Goal: Information Seeking & Learning: Learn about a topic

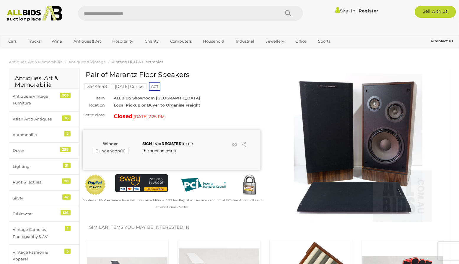
click at [332, 133] on img at bounding box center [359, 148] width 148 height 148
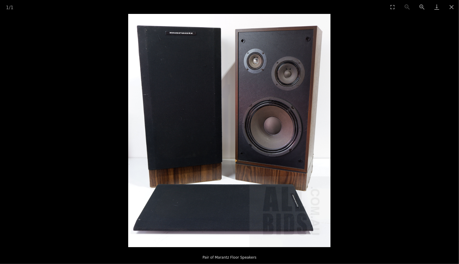
scroll to position [89, 0]
click at [293, 147] on img at bounding box center [229, 130] width 202 height 233
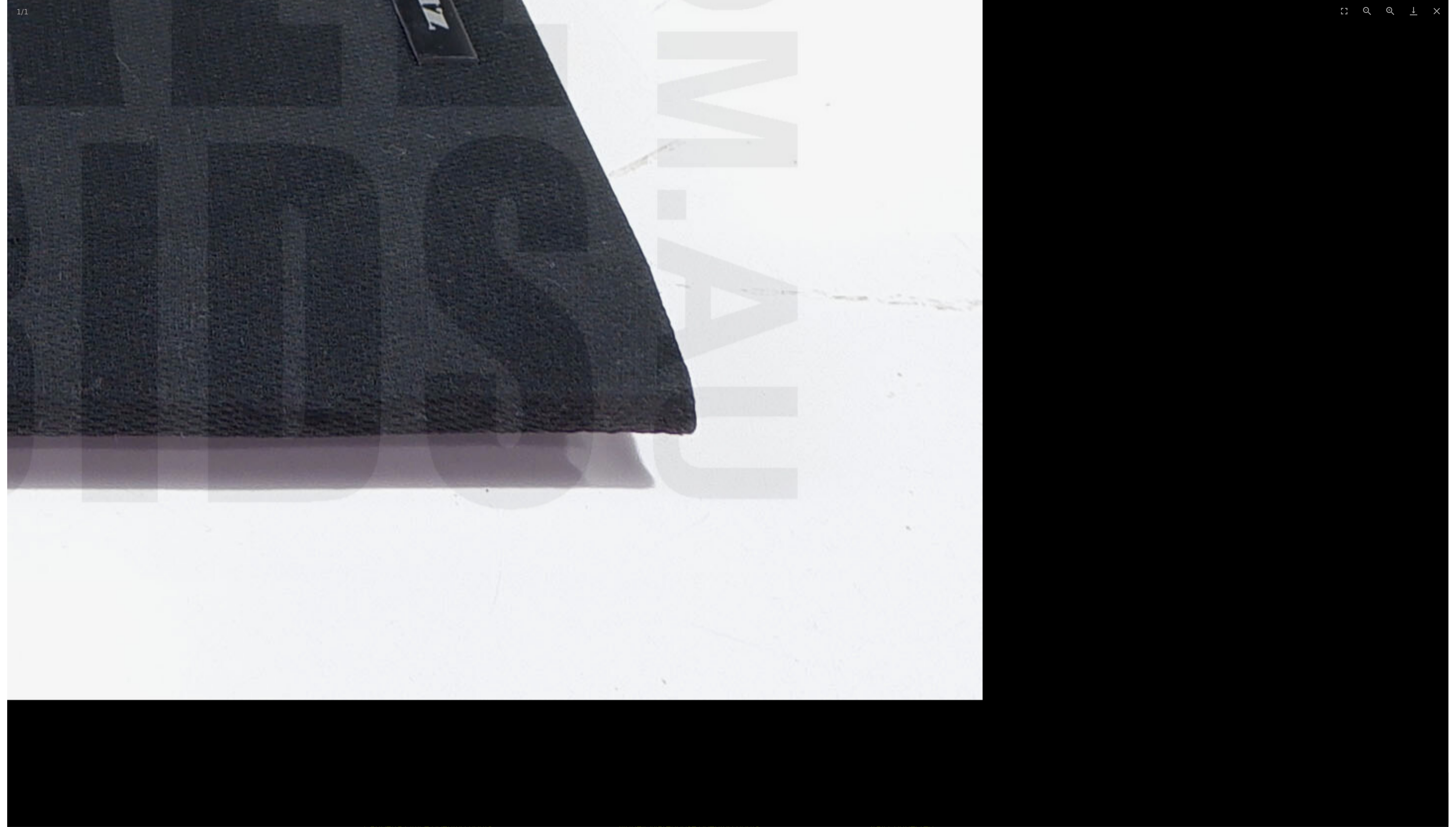
scroll to position [0, 0]
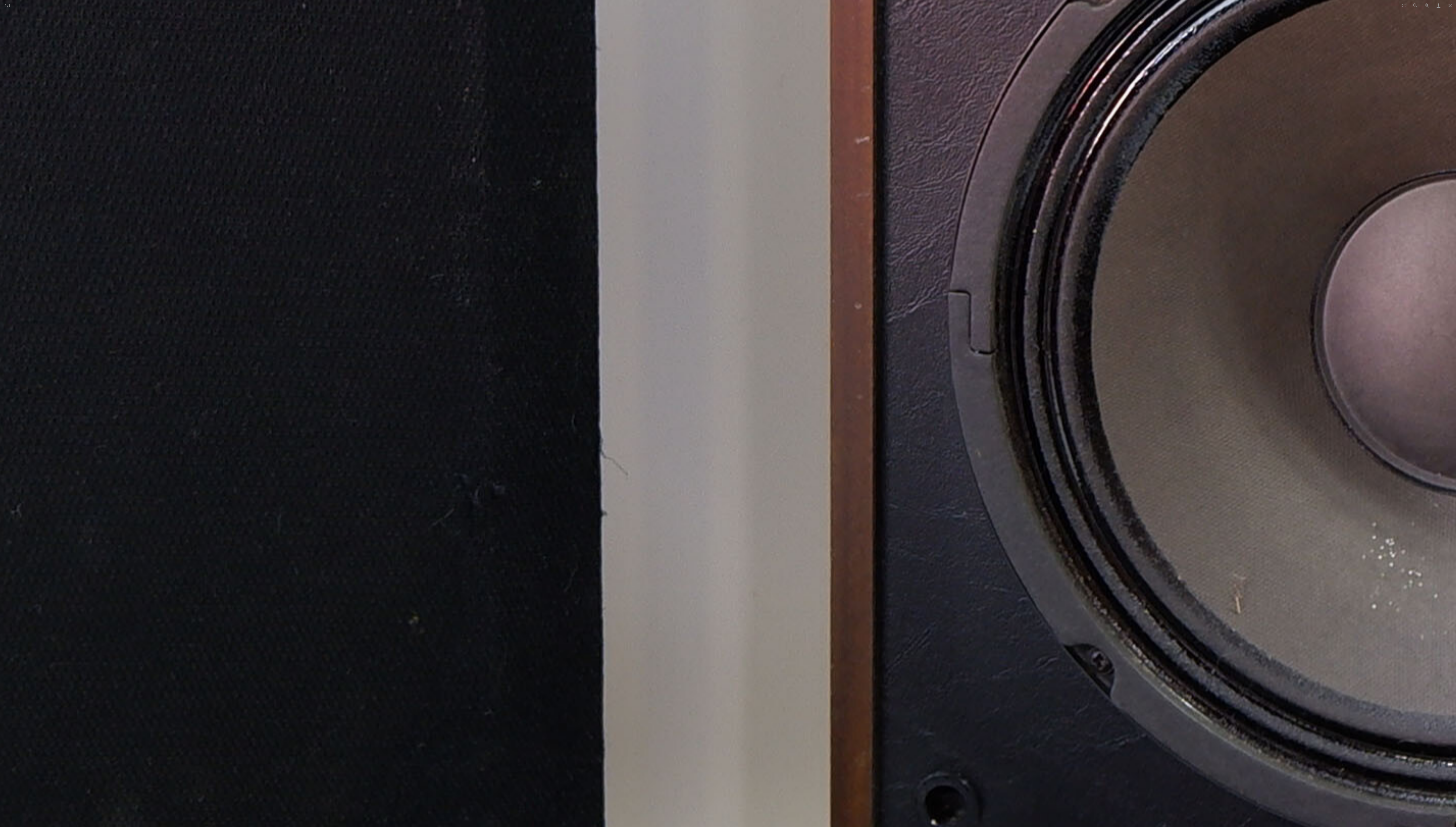
click at [360, 206] on img at bounding box center [728, 410] width 3473 height 3991
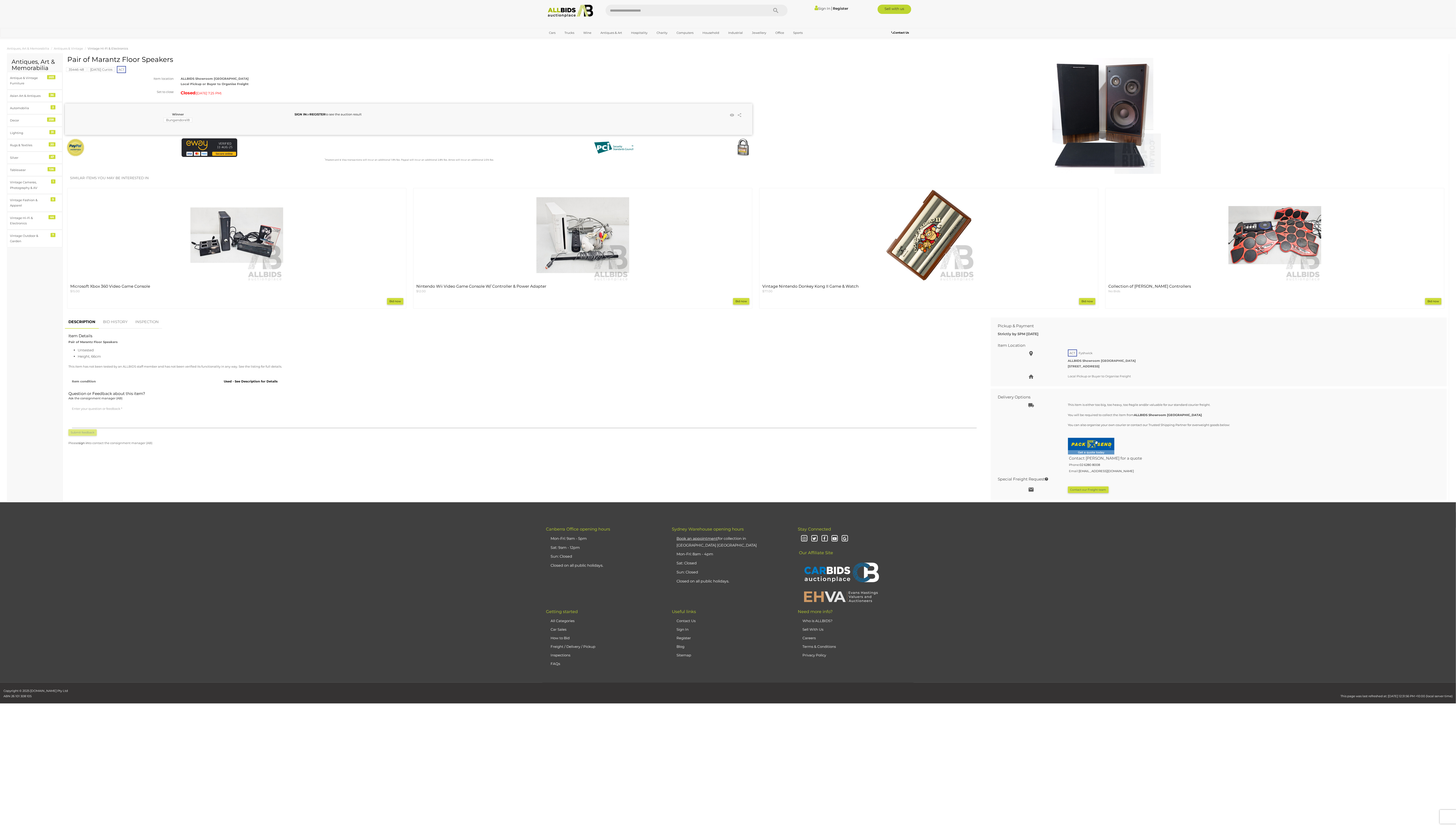
click at [360, 143] on img at bounding box center [1103, 116] width 116 height 116
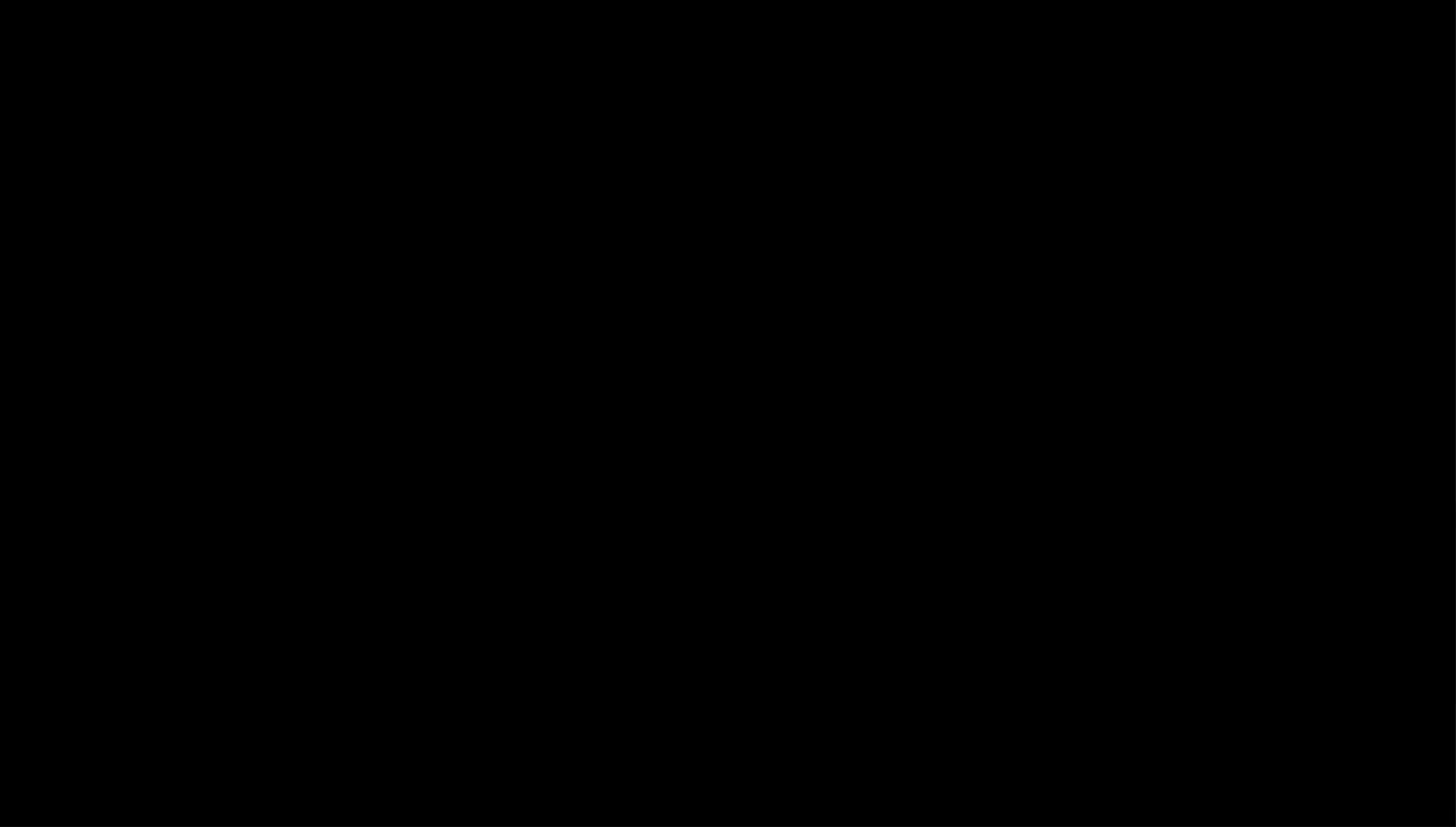
click at [360, 143] on picture at bounding box center [728, 413] width 1456 height 803
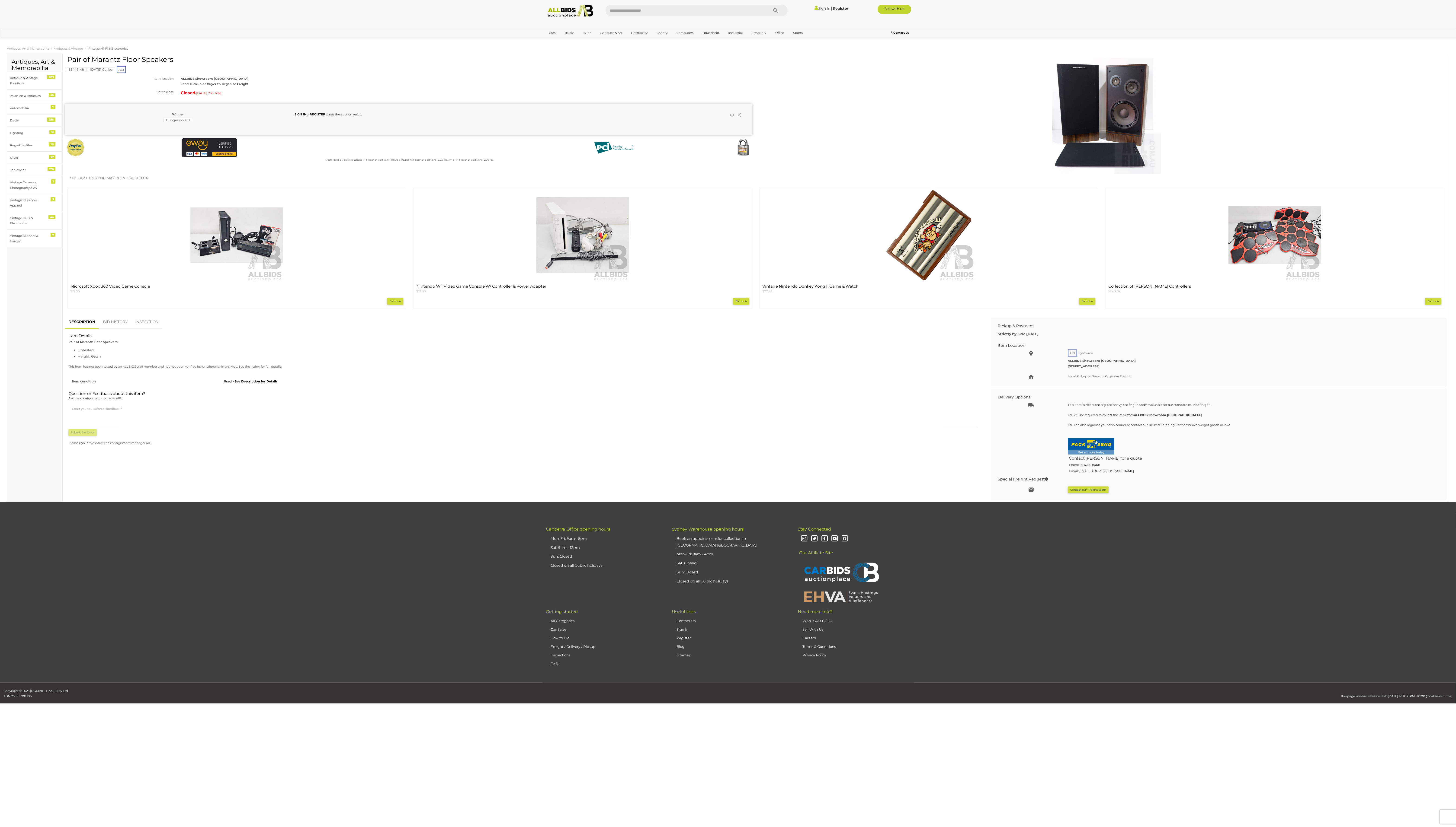
click at [360, 114] on img at bounding box center [1103, 116] width 116 height 116
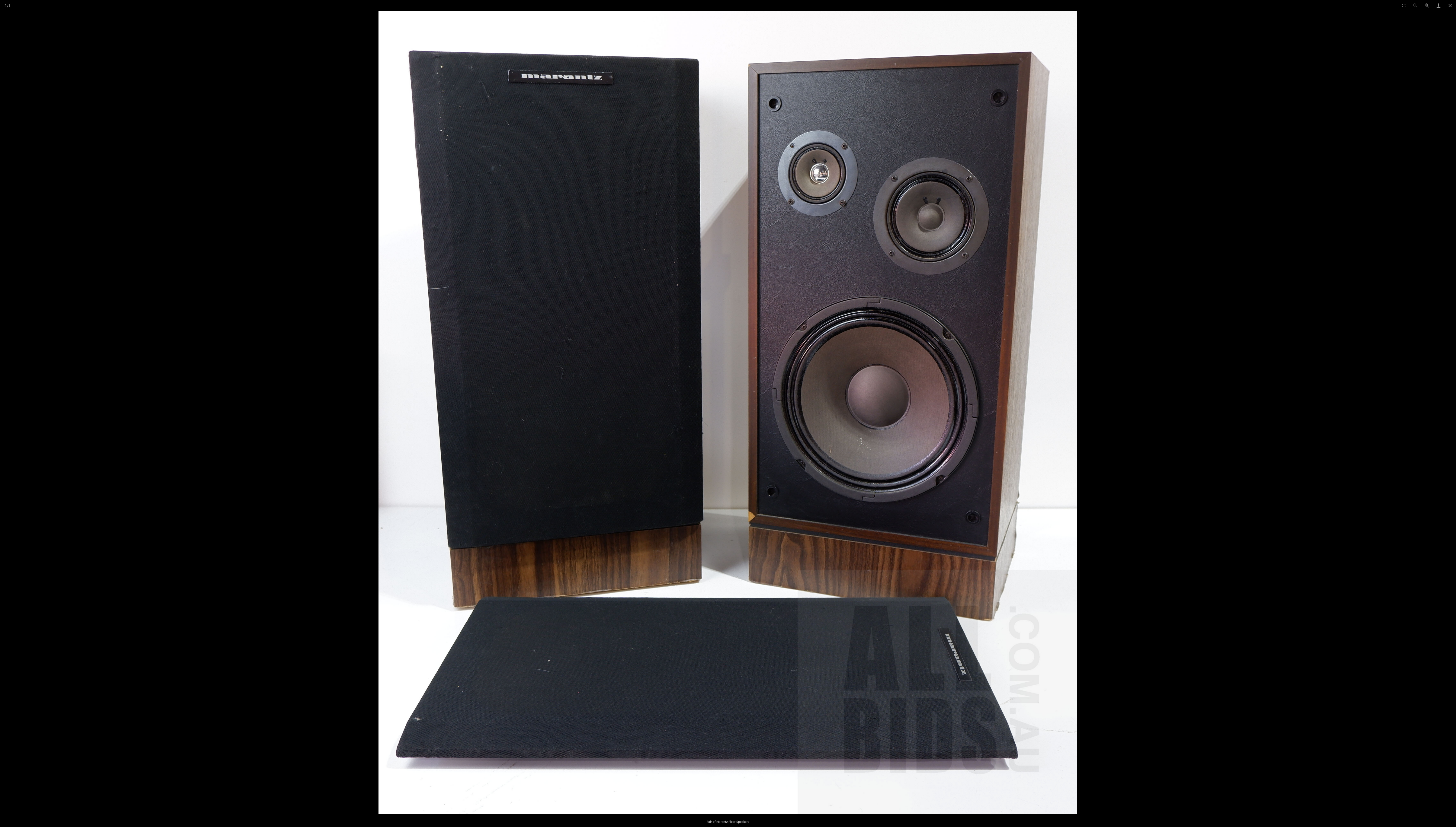
click at [360, 206] on img at bounding box center [728, 413] width 699 height 803
